Goal: Task Accomplishment & Management: Manage account settings

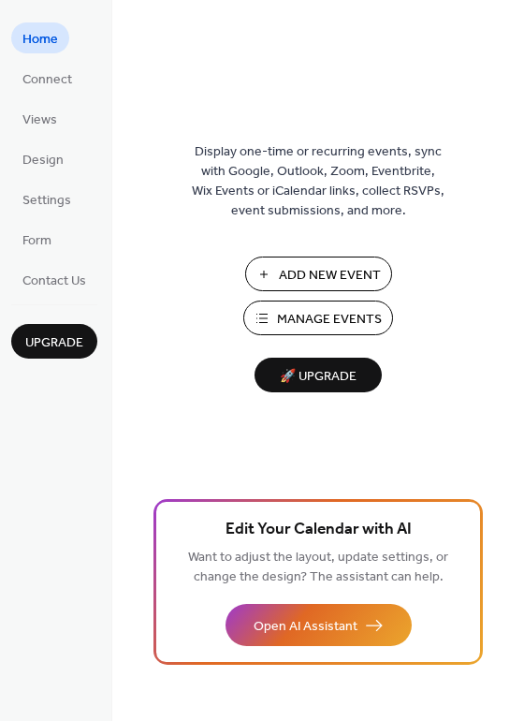
click at [322, 321] on span "Manage Events" at bounding box center [329, 320] width 105 height 20
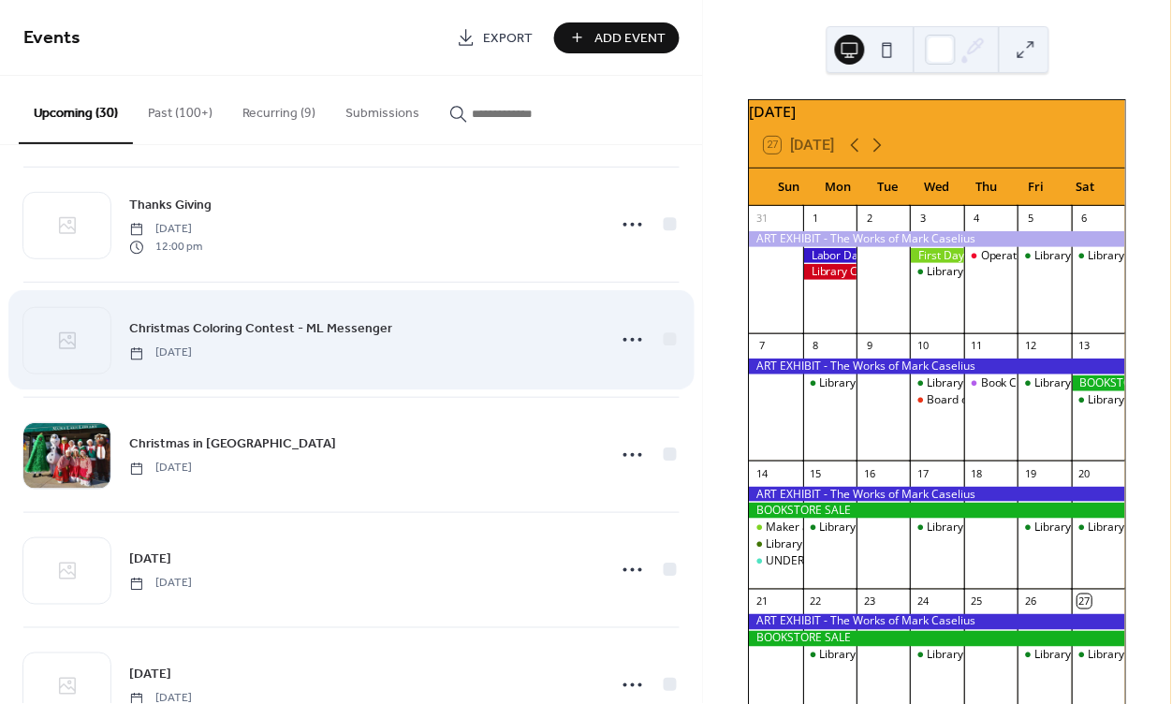
scroll to position [1500, 0]
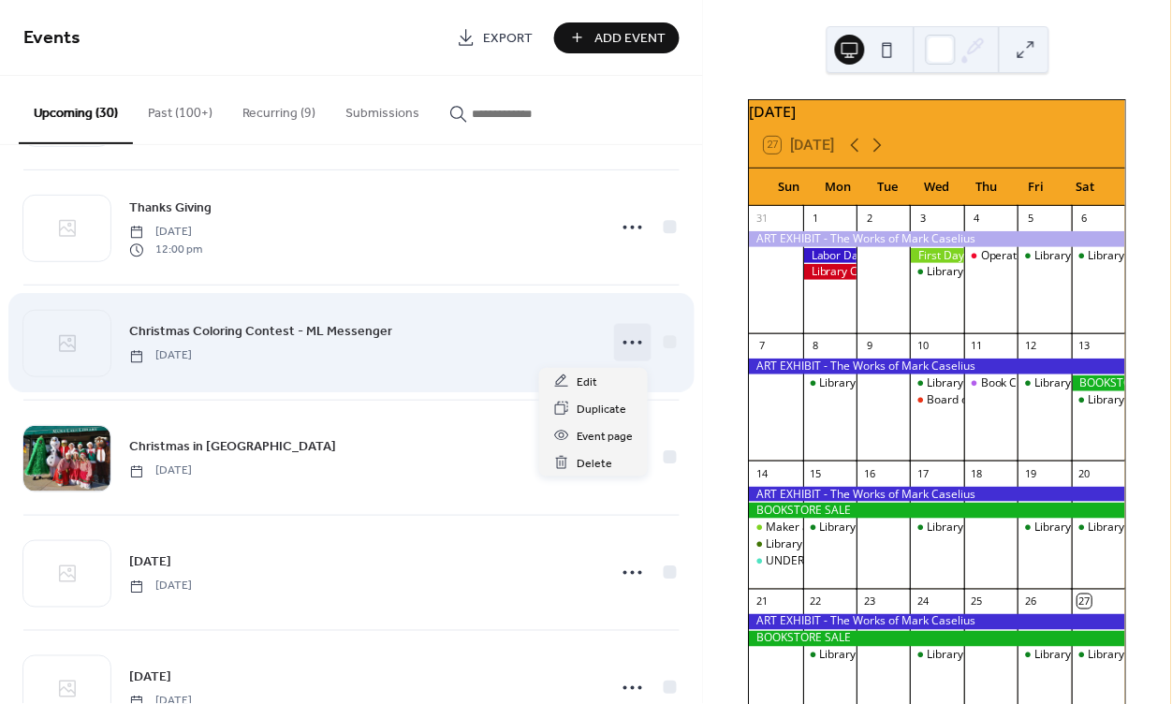
click at [625, 344] on icon at bounding box center [633, 343] width 30 height 30
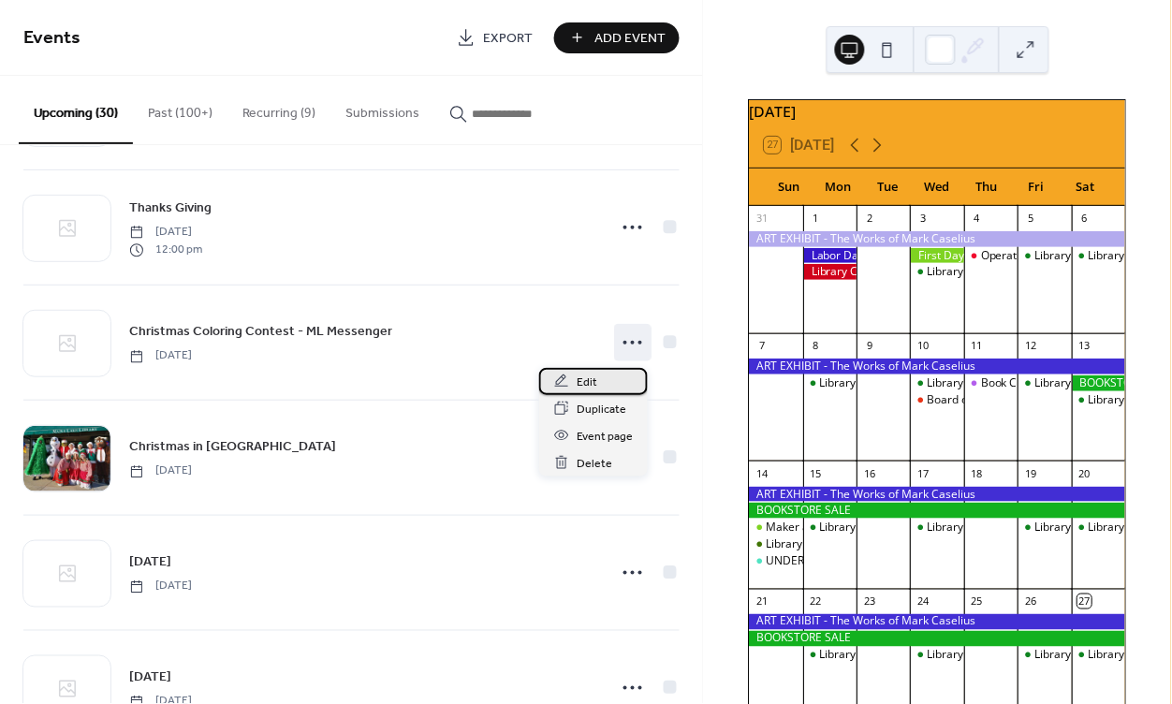
click at [588, 383] on span "Edit" at bounding box center [587, 383] width 21 height 20
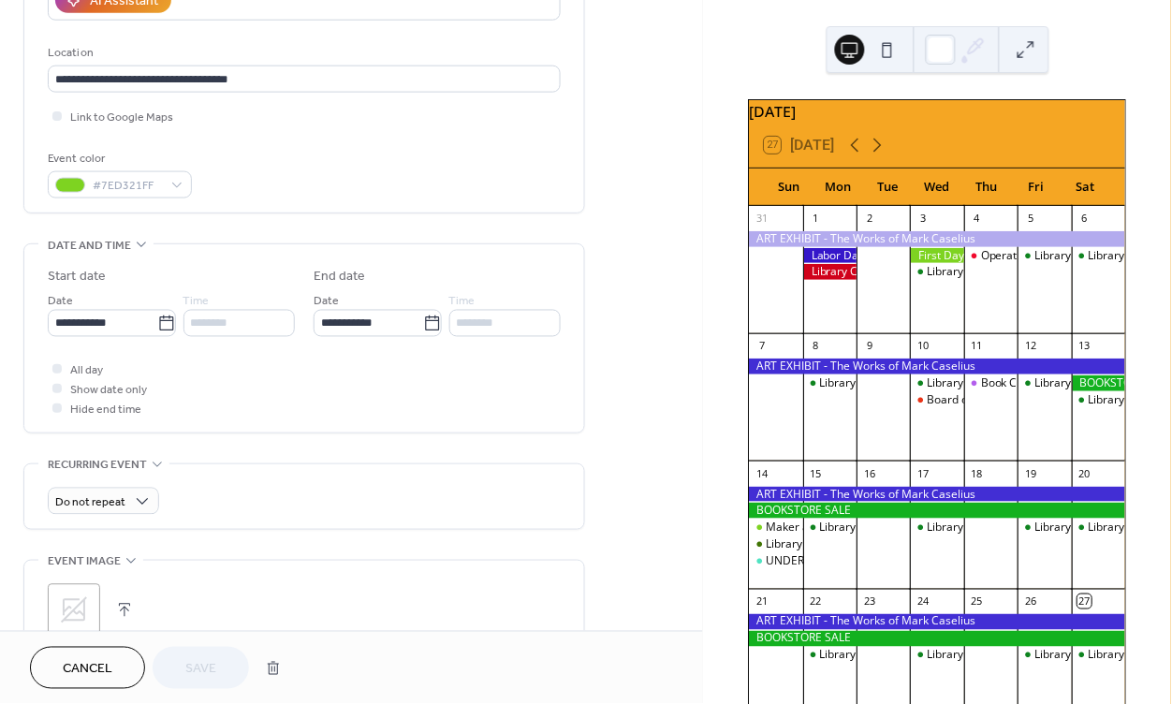
scroll to position [391, 0]
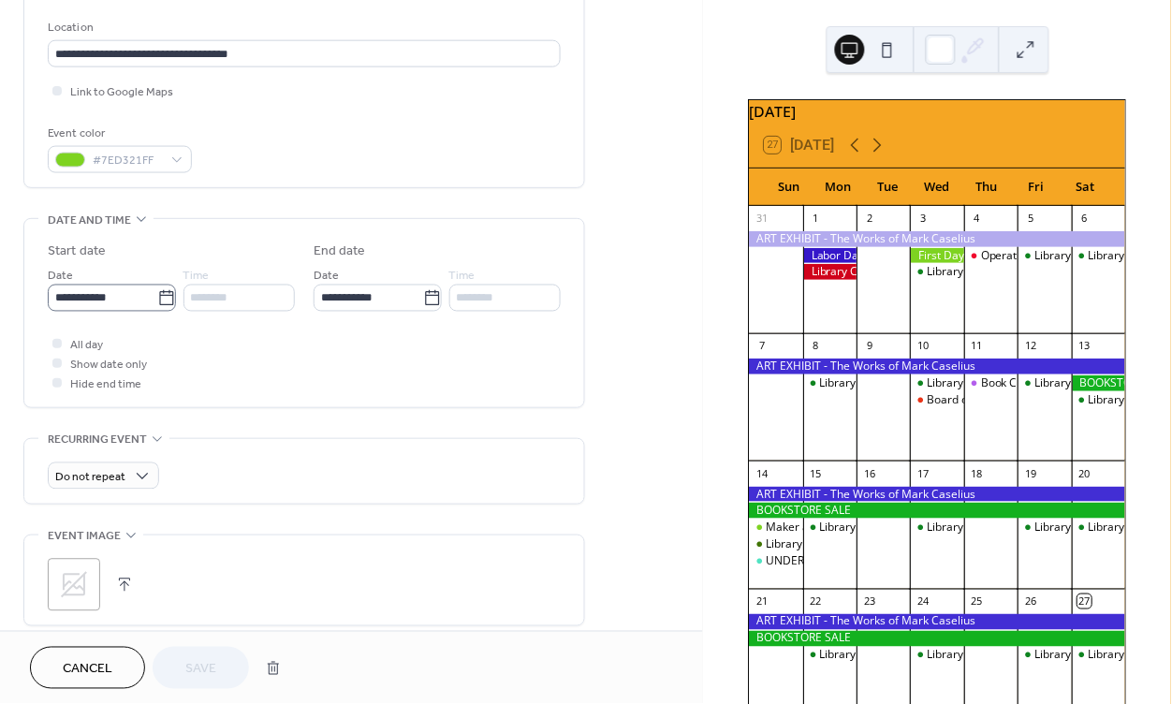
click at [158, 292] on icon at bounding box center [166, 298] width 19 height 19
click at [157, 292] on input "**********" at bounding box center [103, 298] width 110 height 27
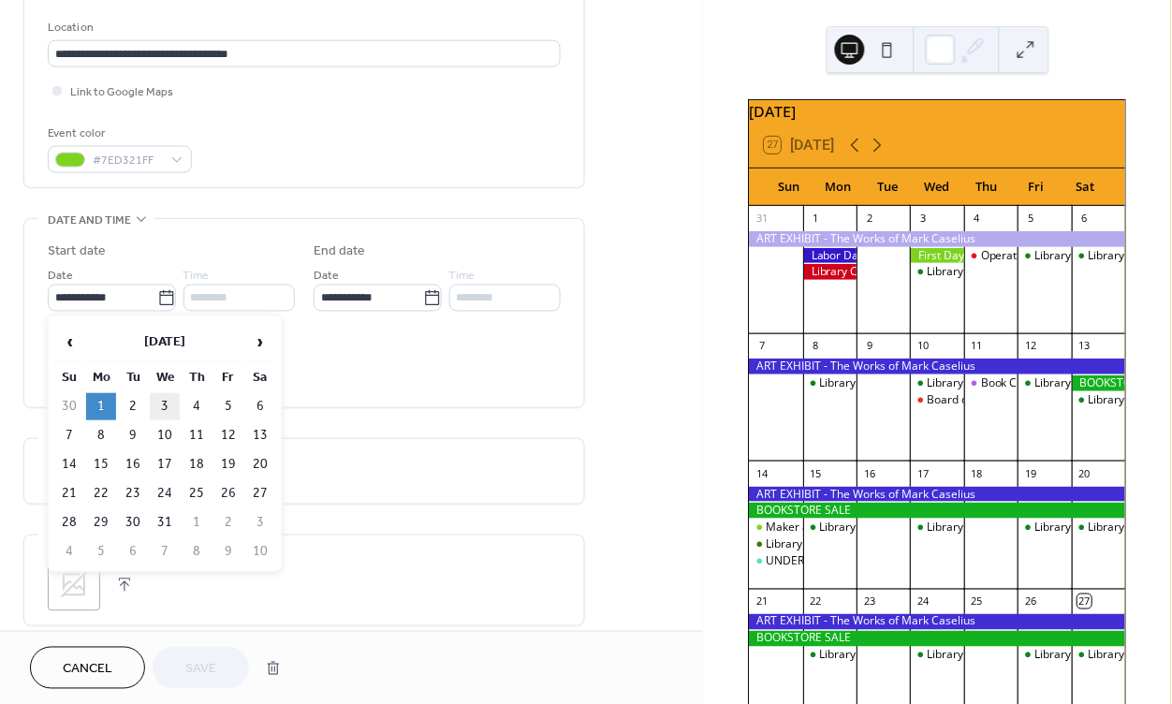
click at [168, 401] on td "3" at bounding box center [165, 406] width 30 height 27
type input "**********"
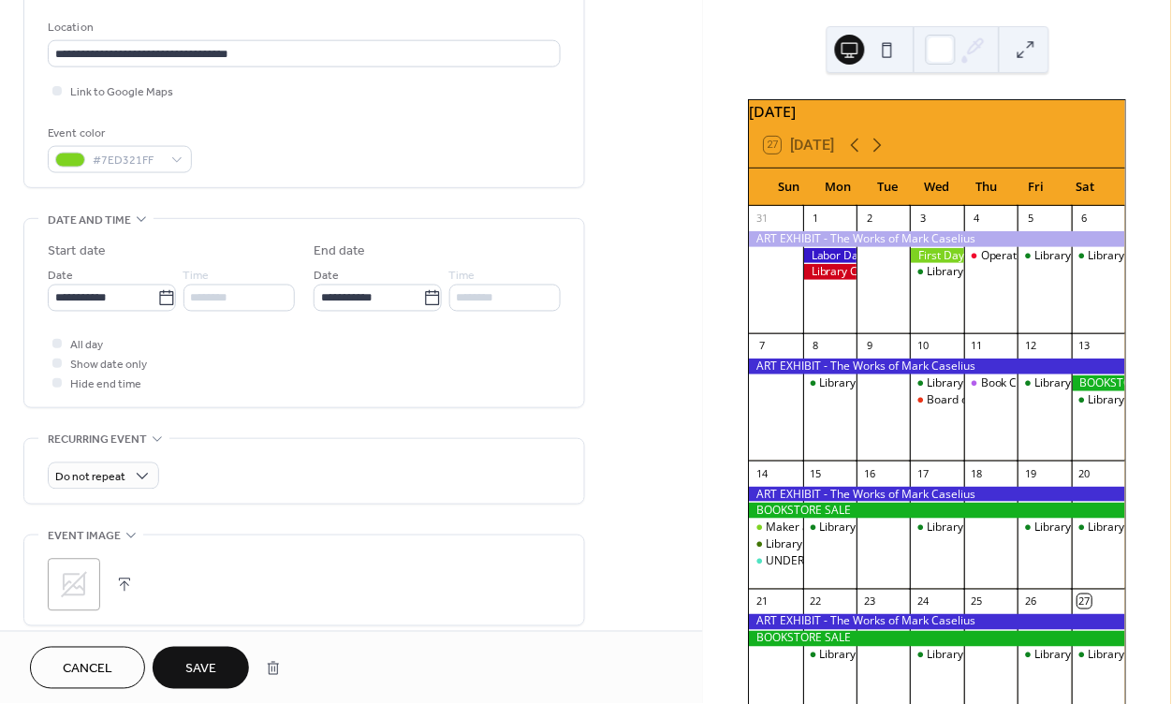
click at [214, 662] on span "Save" at bounding box center [200, 670] width 31 height 20
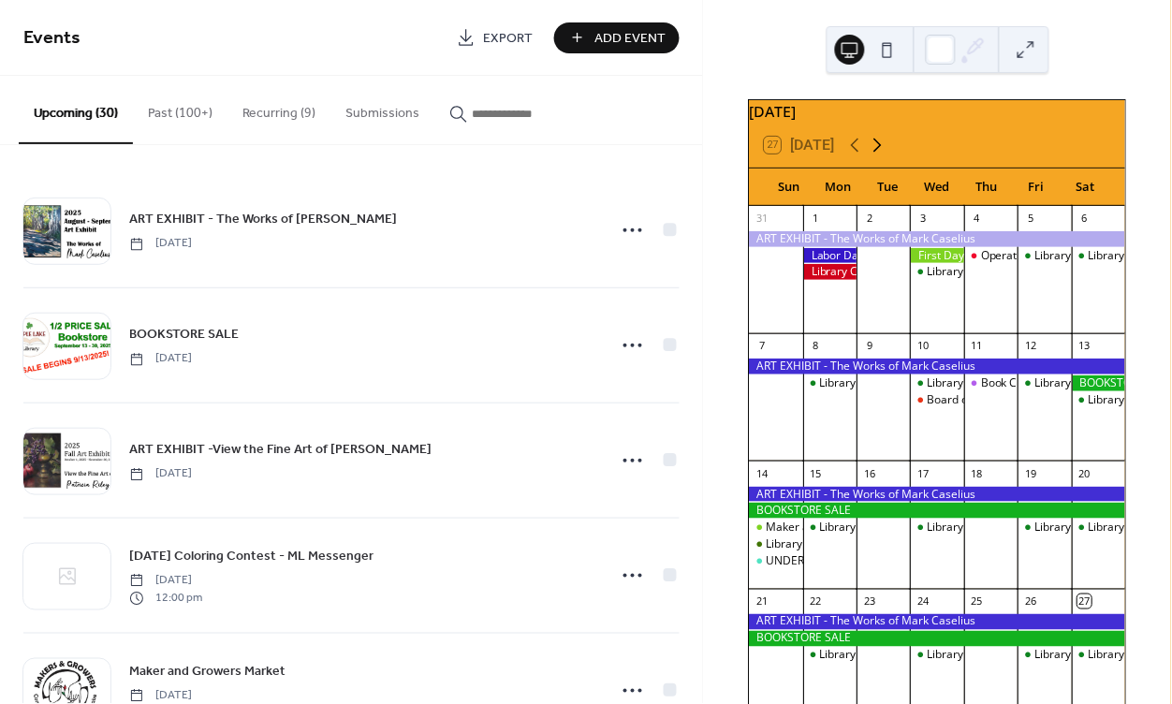
click at [883, 154] on icon at bounding box center [878, 145] width 22 height 22
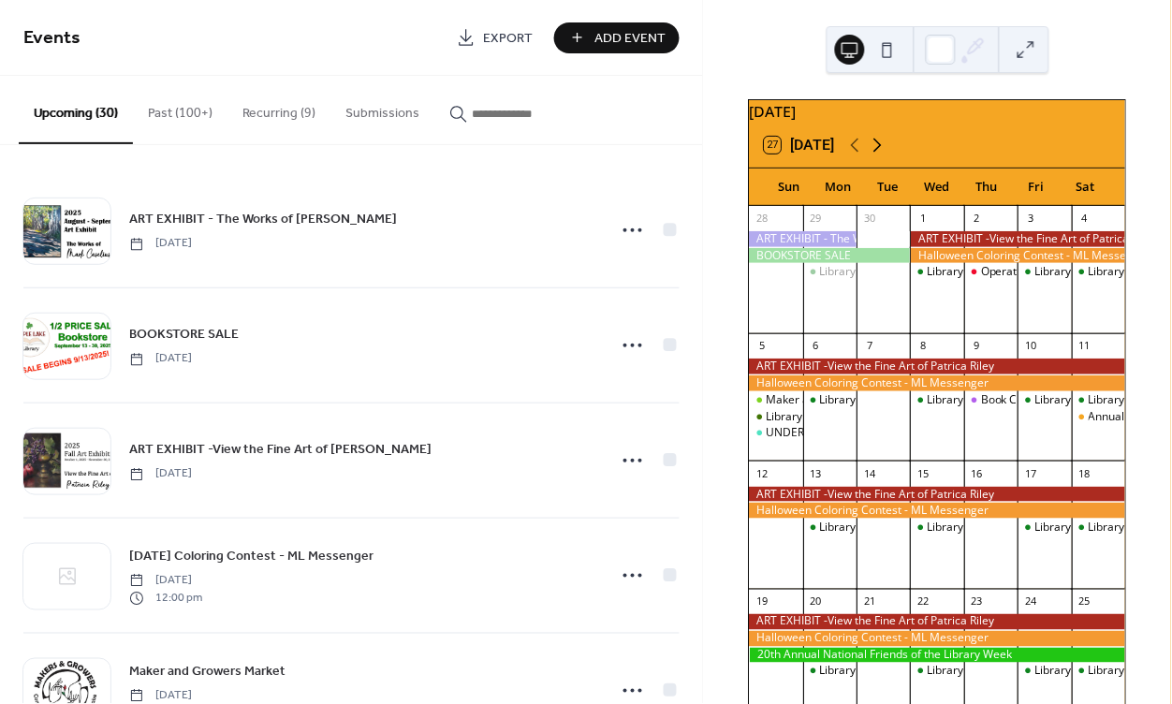
click at [883, 154] on icon at bounding box center [878, 145] width 22 height 22
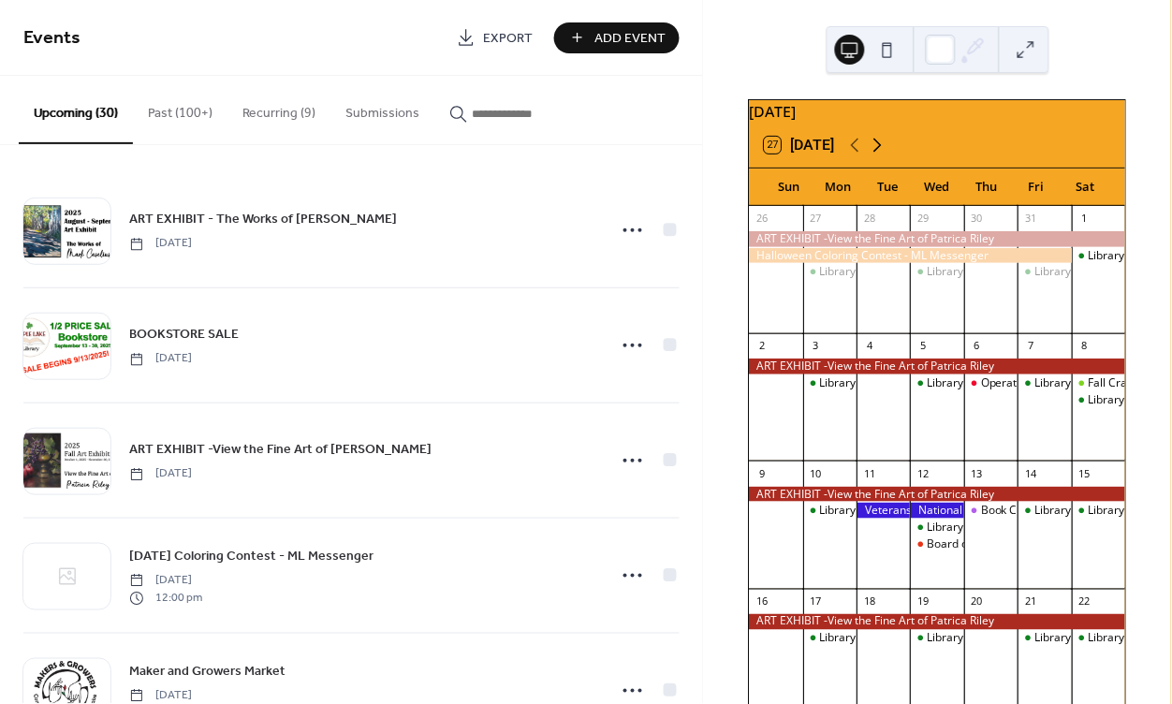
click at [883, 154] on icon at bounding box center [878, 145] width 22 height 22
